Goal: Check status: Check status

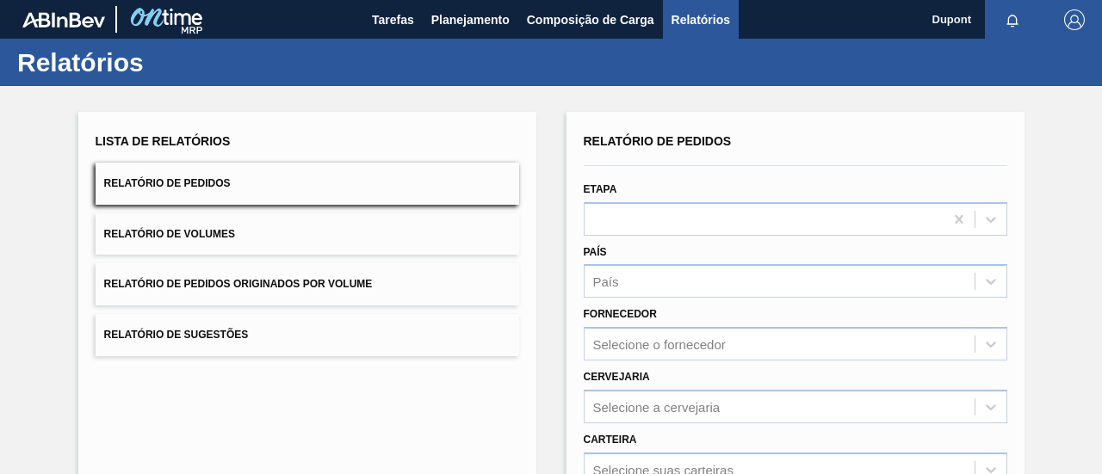
scroll to position [320, 0]
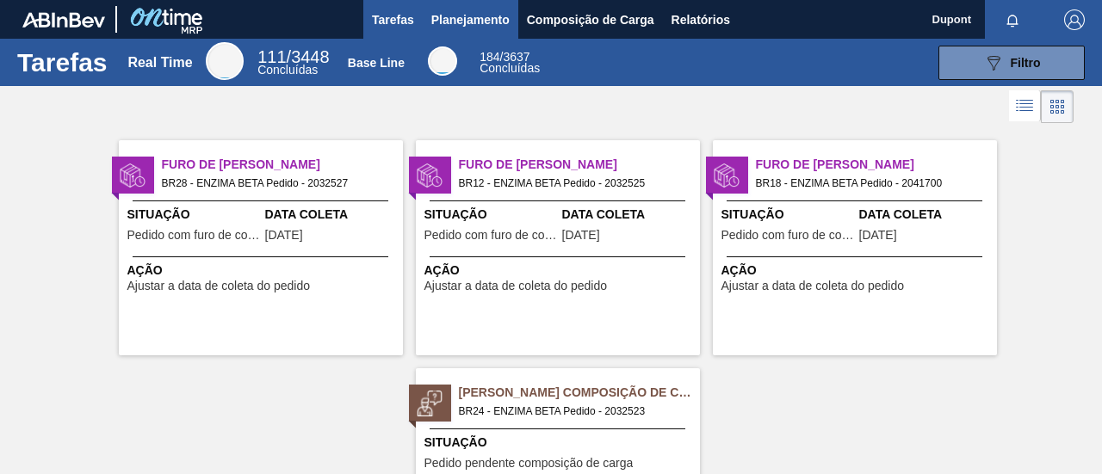
click at [465, 20] on span "Planejamento" at bounding box center [470, 19] width 78 height 21
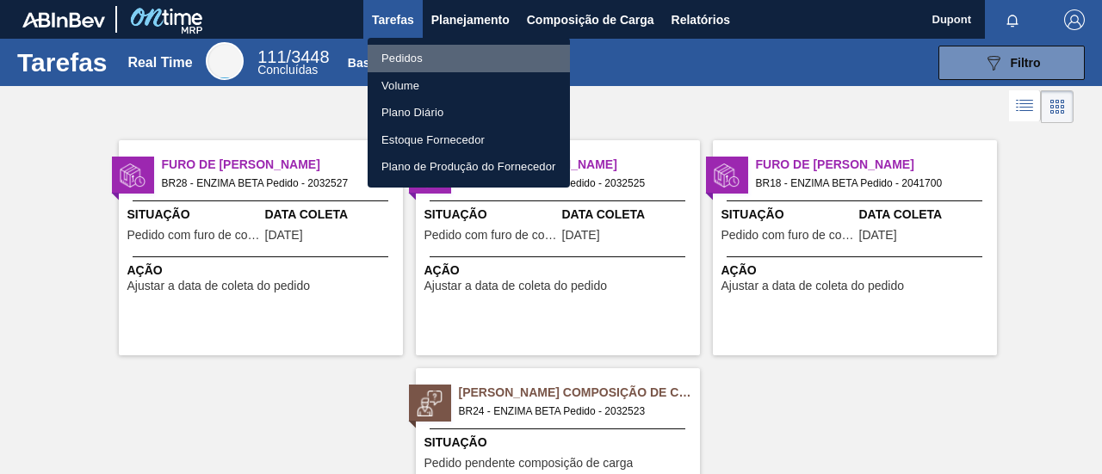
click at [425, 58] on li "Pedidos" at bounding box center [469, 59] width 202 height 28
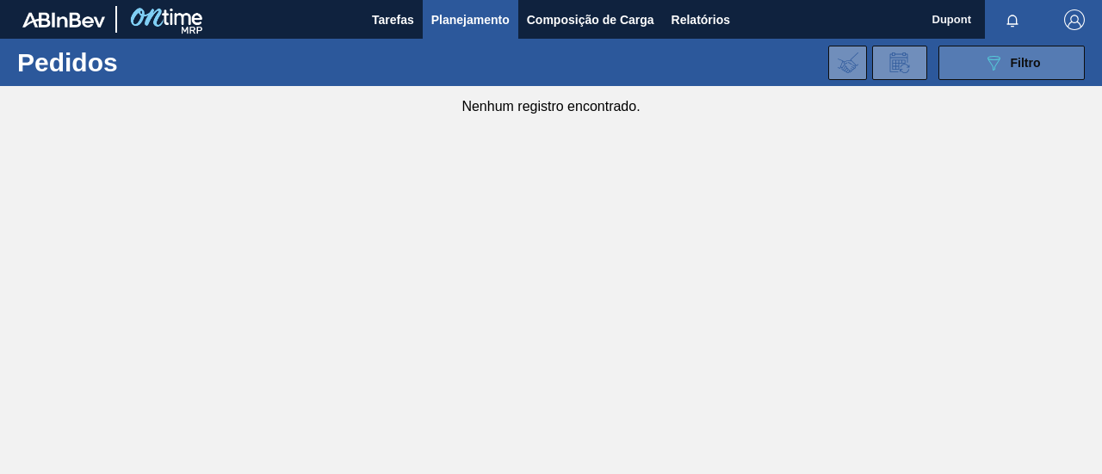
click at [1019, 76] on button "089F7B8B-B2A5-4AFE-B5C0-19BA573D28AC Filtro" at bounding box center [1011, 63] width 146 height 34
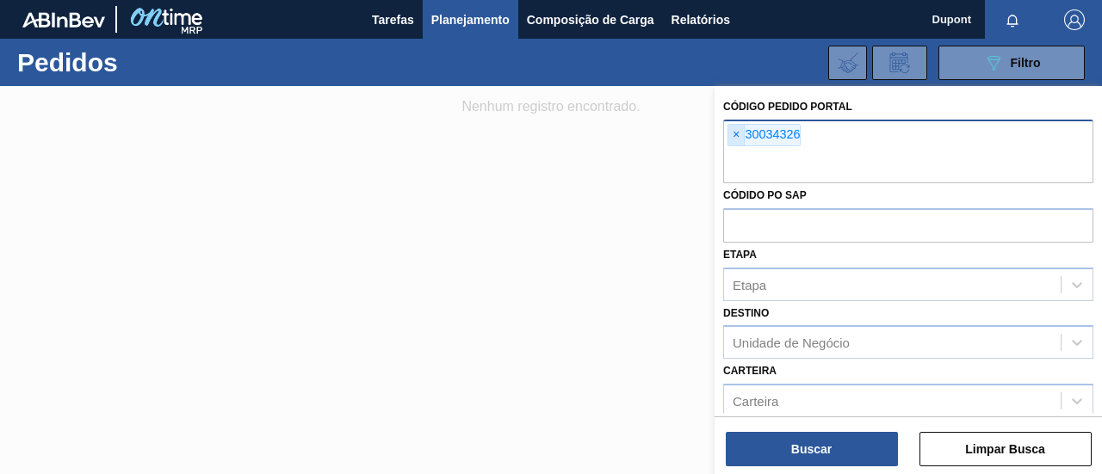
click at [736, 133] on span "×" at bounding box center [736, 135] width 16 height 21
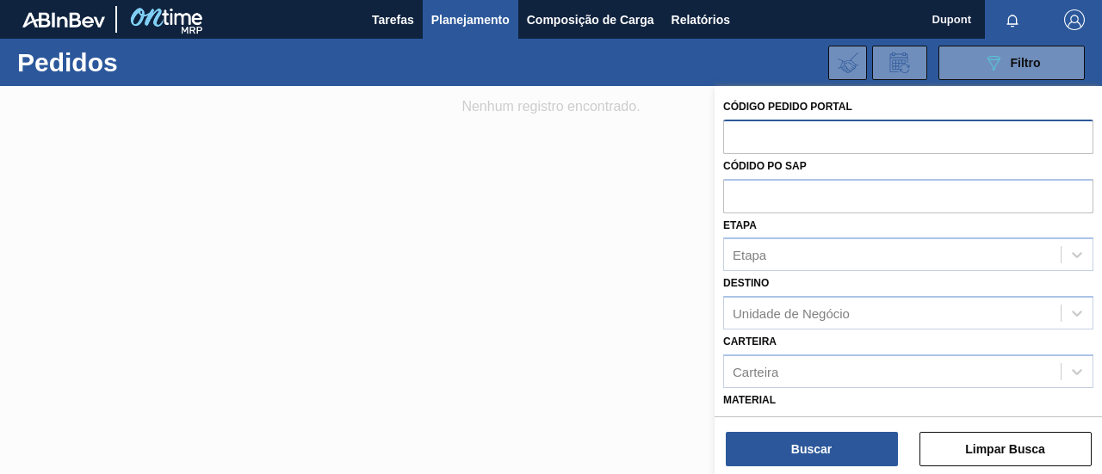
click at [761, 135] on input "text" at bounding box center [908, 136] width 370 height 33
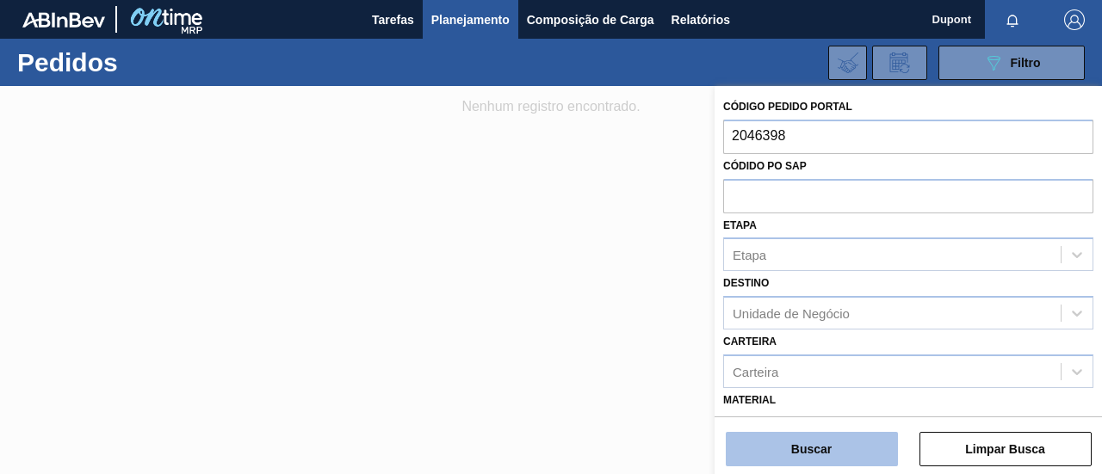
type input "2046398"
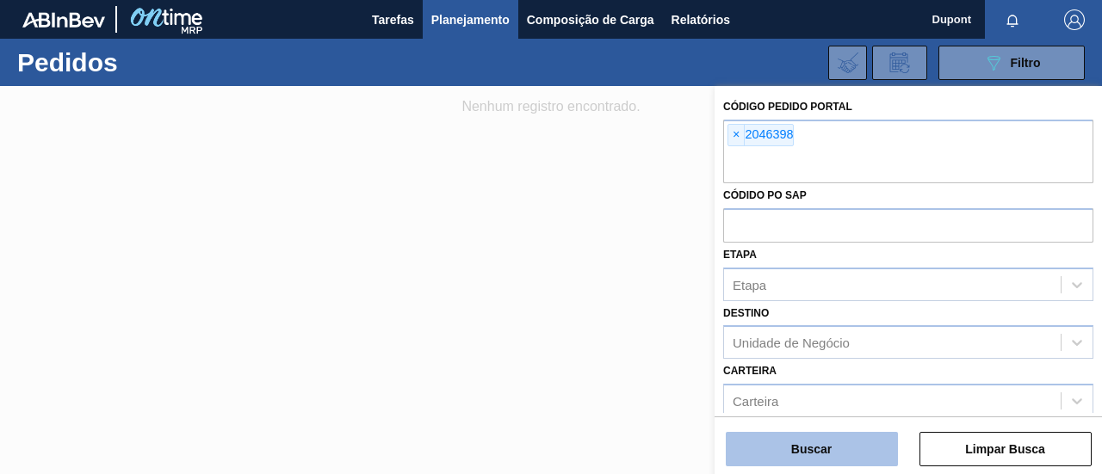
click at [787, 453] on button "Buscar" at bounding box center [812, 449] width 172 height 34
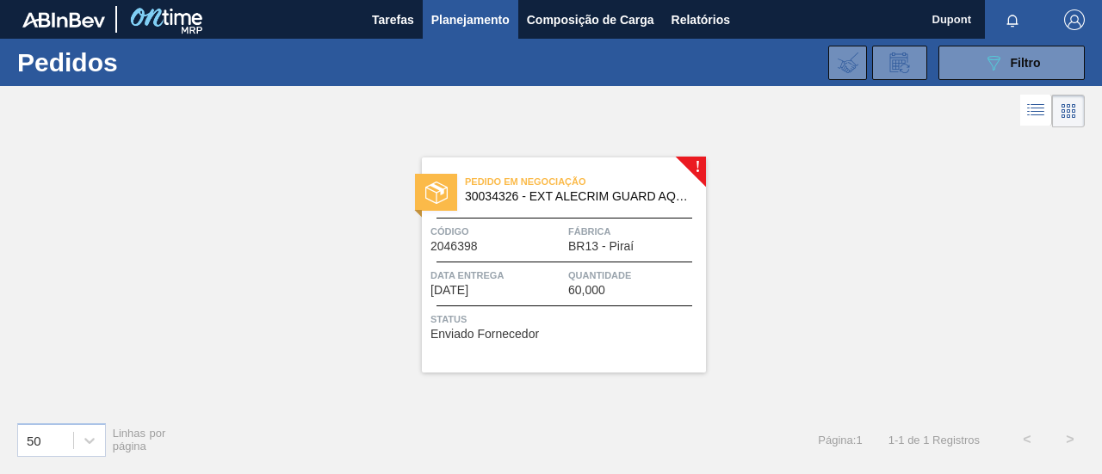
click at [581, 292] on span "60,000" at bounding box center [586, 290] width 37 height 13
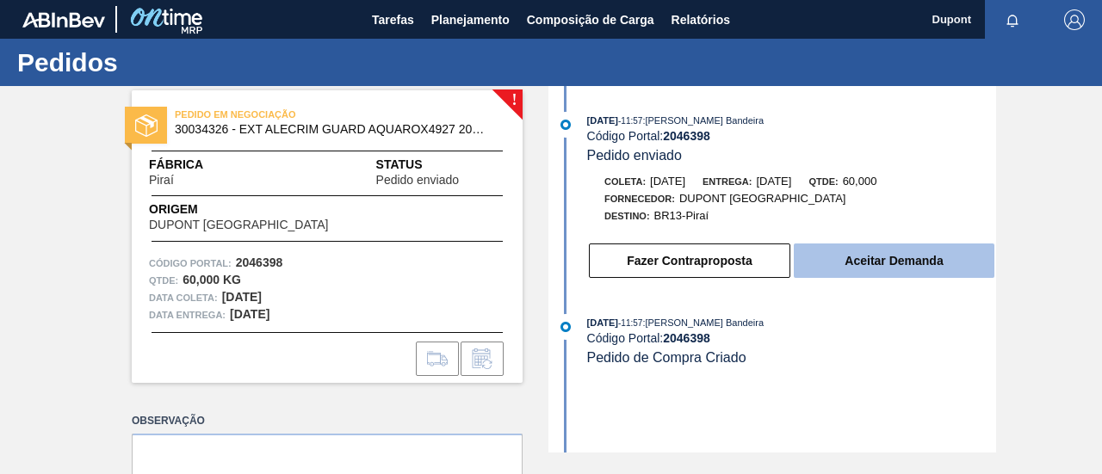
click at [840, 269] on button "Aceitar Demanda" at bounding box center [894, 261] width 201 height 34
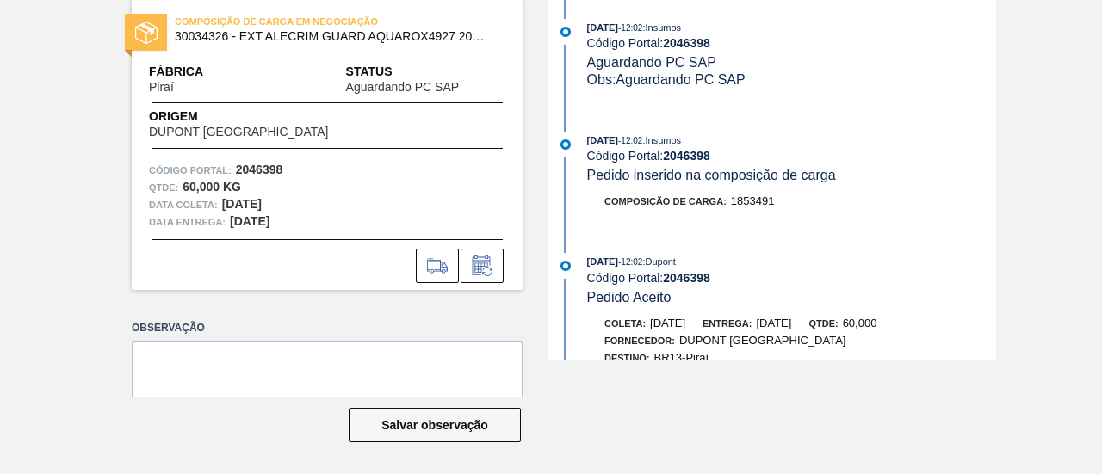
scroll to position [7, 0]
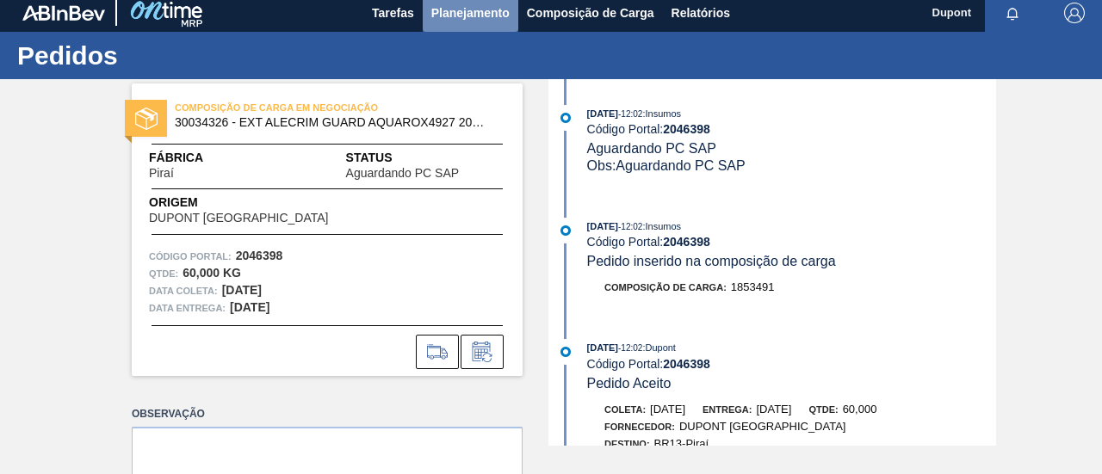
click at [473, 13] on span "Planejamento" at bounding box center [470, 13] width 78 height 21
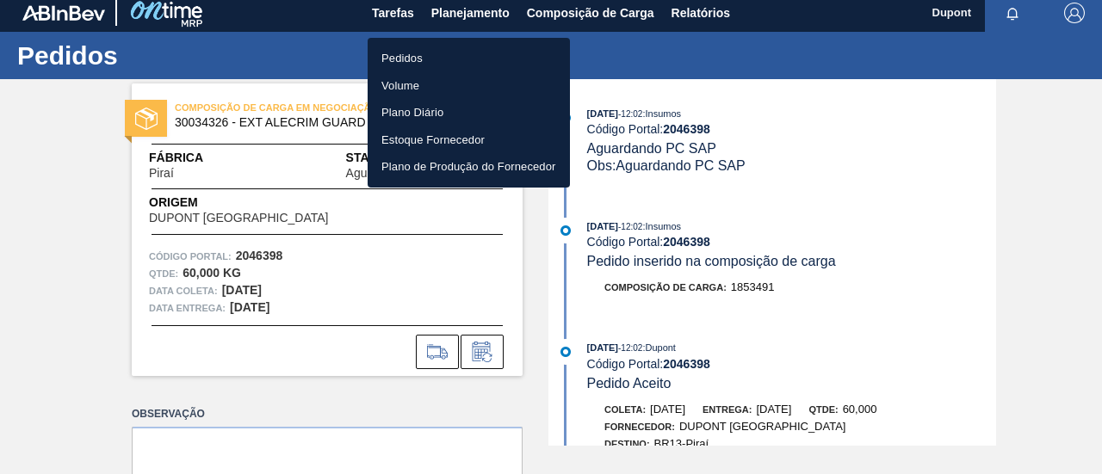
click at [441, 57] on li "Pedidos" at bounding box center [469, 59] width 202 height 28
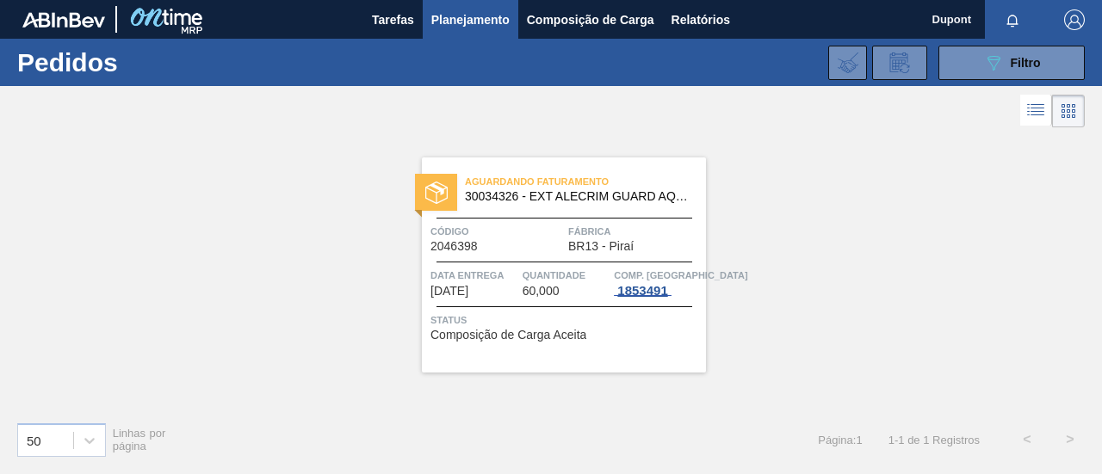
click at [630, 291] on div "1853491" at bounding box center [642, 291] width 57 height 14
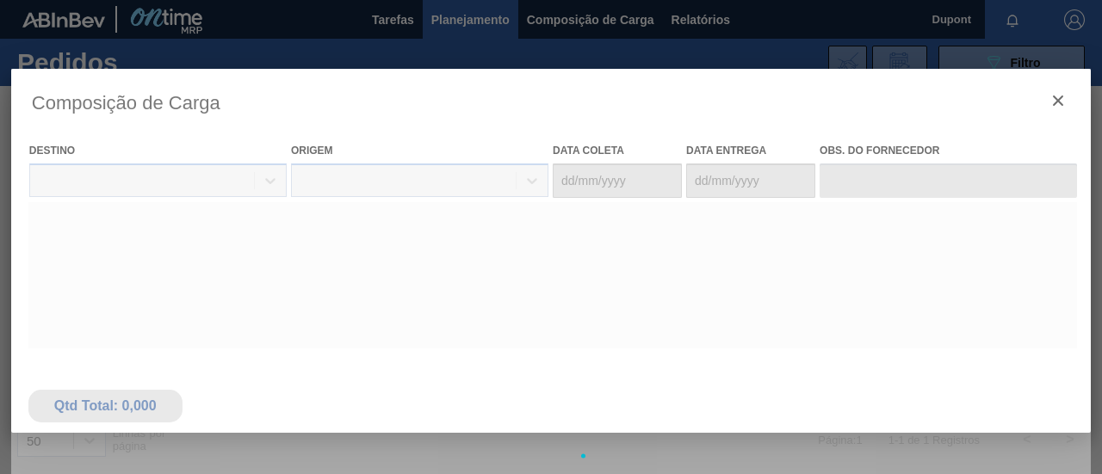
type coleta "20/10/2025"
type Entrega "21/10/2025"
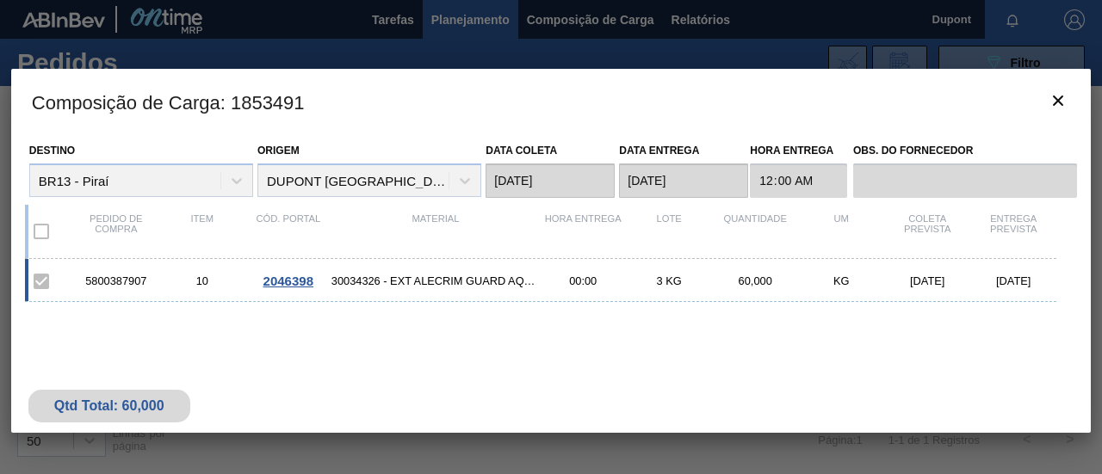
click at [285, 283] on span "2046398" at bounding box center [288, 281] width 50 height 15
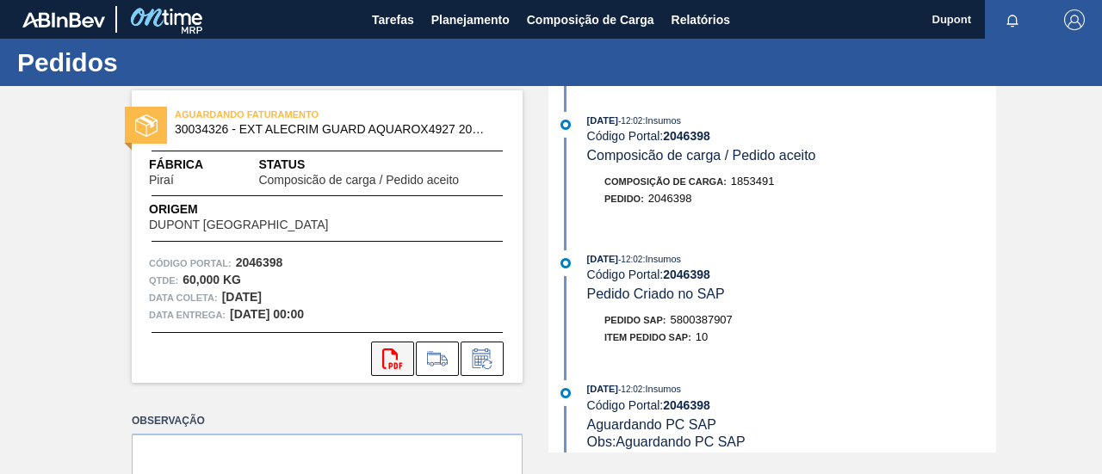
click at [399, 356] on icon "svg{fill:#ff0000}" at bounding box center [392, 359] width 21 height 21
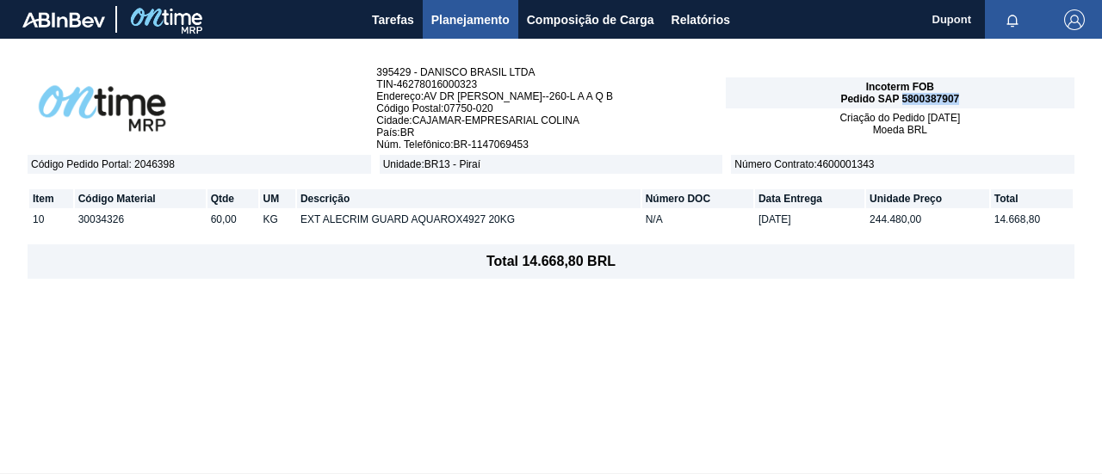
drag, startPoint x: 959, startPoint y: 102, endPoint x: 902, endPoint y: 101, distance: 56.8
click at [902, 99] on div "Incoterm FOB Pedido SAP 5800387907" at bounding box center [900, 92] width 349 height 31
copy span "5800387907"
drag, startPoint x: 979, startPoint y: 100, endPoint x: 965, endPoint y: 111, distance: 17.7
click at [979, 99] on div "Incoterm FOB Pedido SAP 5800387907" at bounding box center [900, 92] width 349 height 31
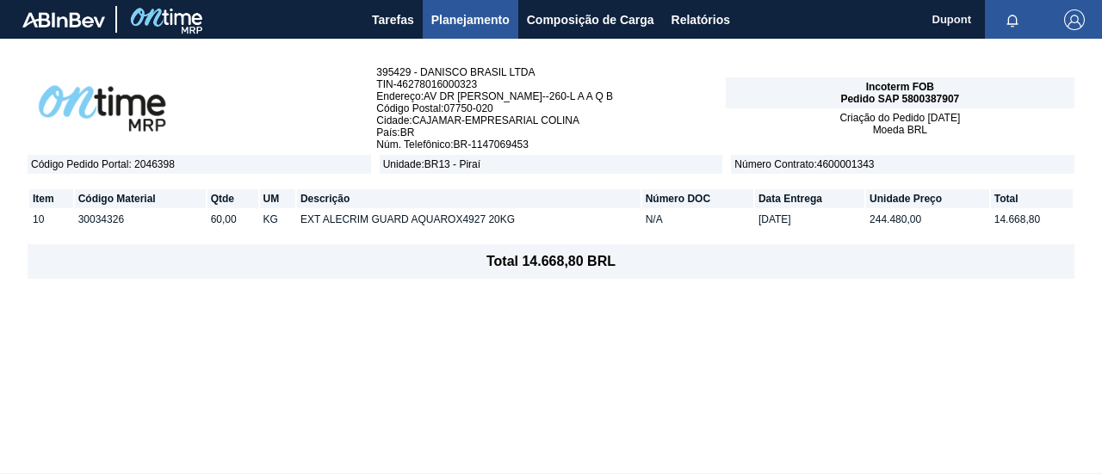
click at [902, 125] on span "Moeda BRL" at bounding box center [900, 130] width 54 height 12
drag, startPoint x: 902, startPoint y: 101, endPoint x: 962, endPoint y: 102, distance: 60.3
click at [962, 102] on div "Incoterm FOB Pedido SAP 5800387907" at bounding box center [900, 92] width 349 height 31
copy span "5800387907"
